Goal: Find specific page/section: Find specific page/section

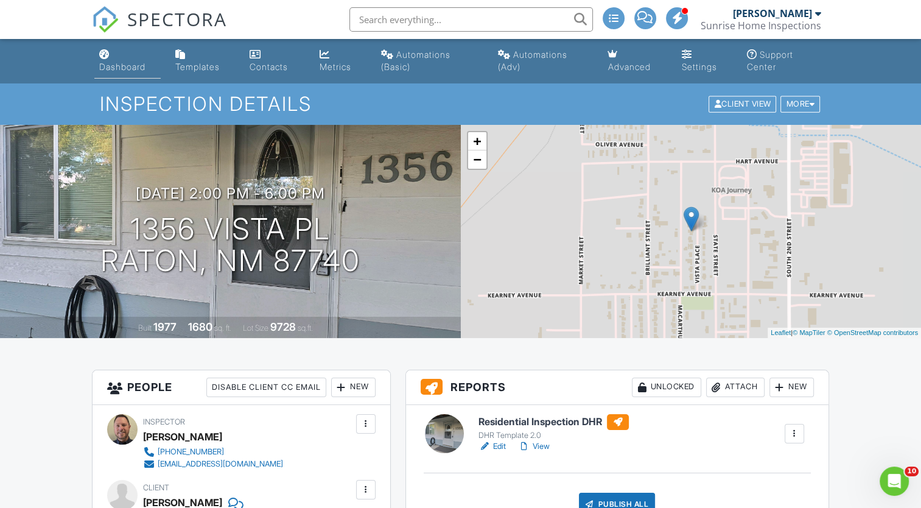
click at [133, 69] on div "Dashboard" at bounding box center [122, 66] width 46 height 10
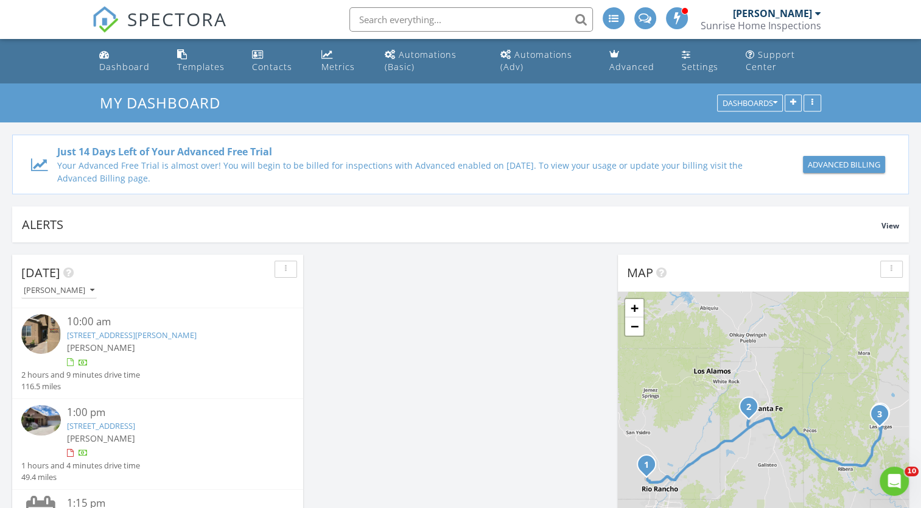
click at [126, 424] on link "4548 Contenta Ridge, Santa Fe, NM 87507" at bounding box center [101, 425] width 68 height 11
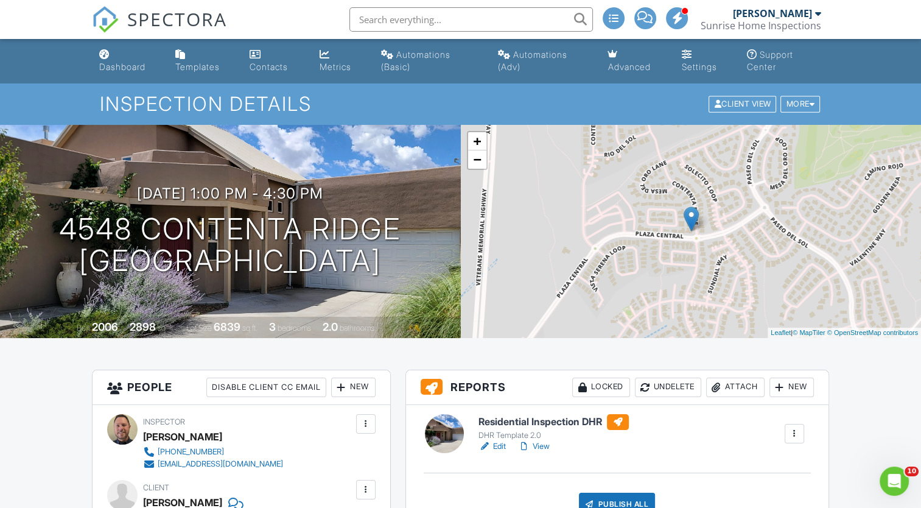
click at [550, 420] on h6 "Residential Inspection DHR" at bounding box center [553, 422] width 150 height 16
